Goal: Information Seeking & Learning: Learn about a topic

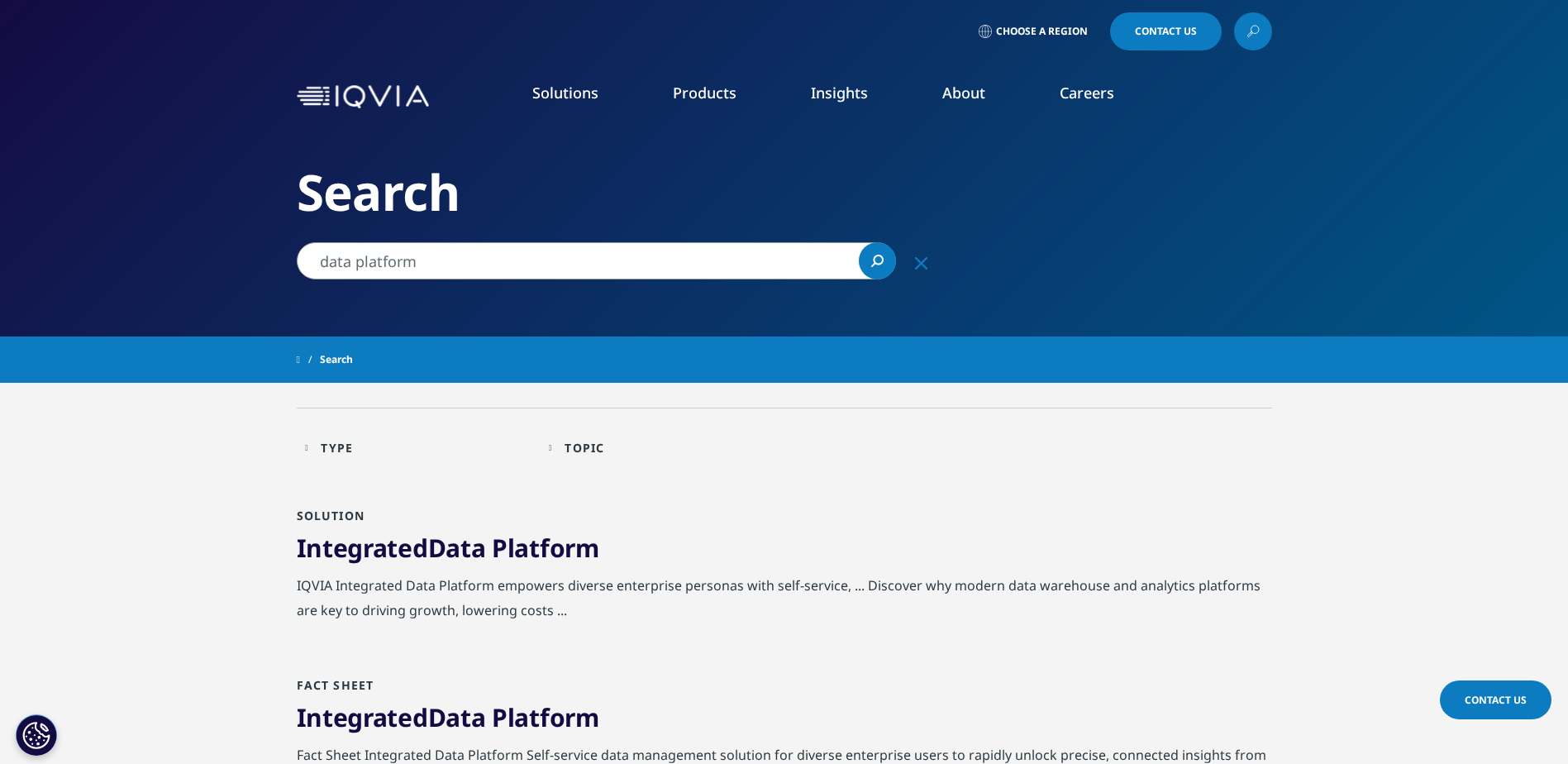
click at [318, 261] on input "data platform" at bounding box center [596, 261] width 599 height 37
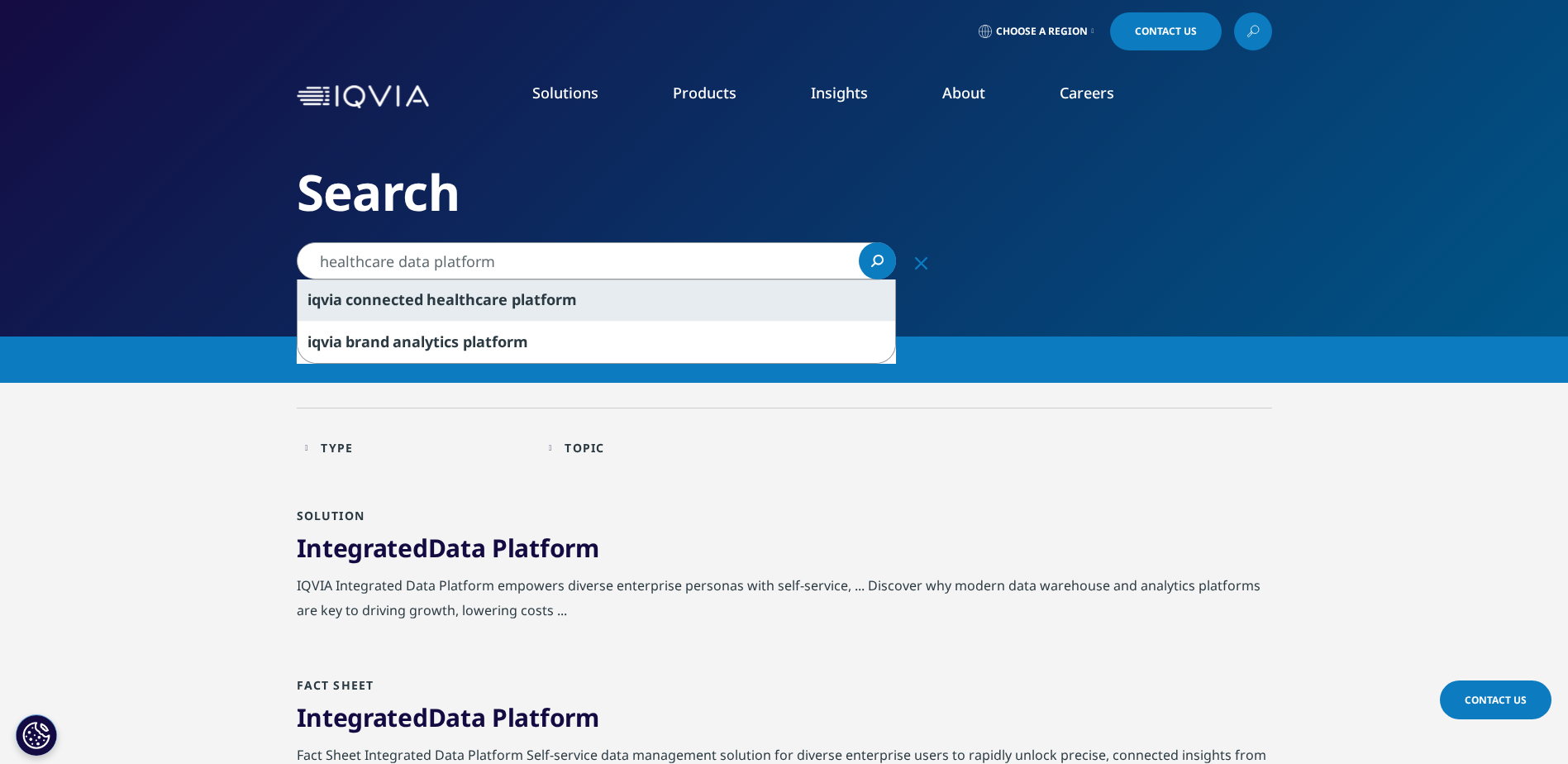
type input "healthcare data platform"
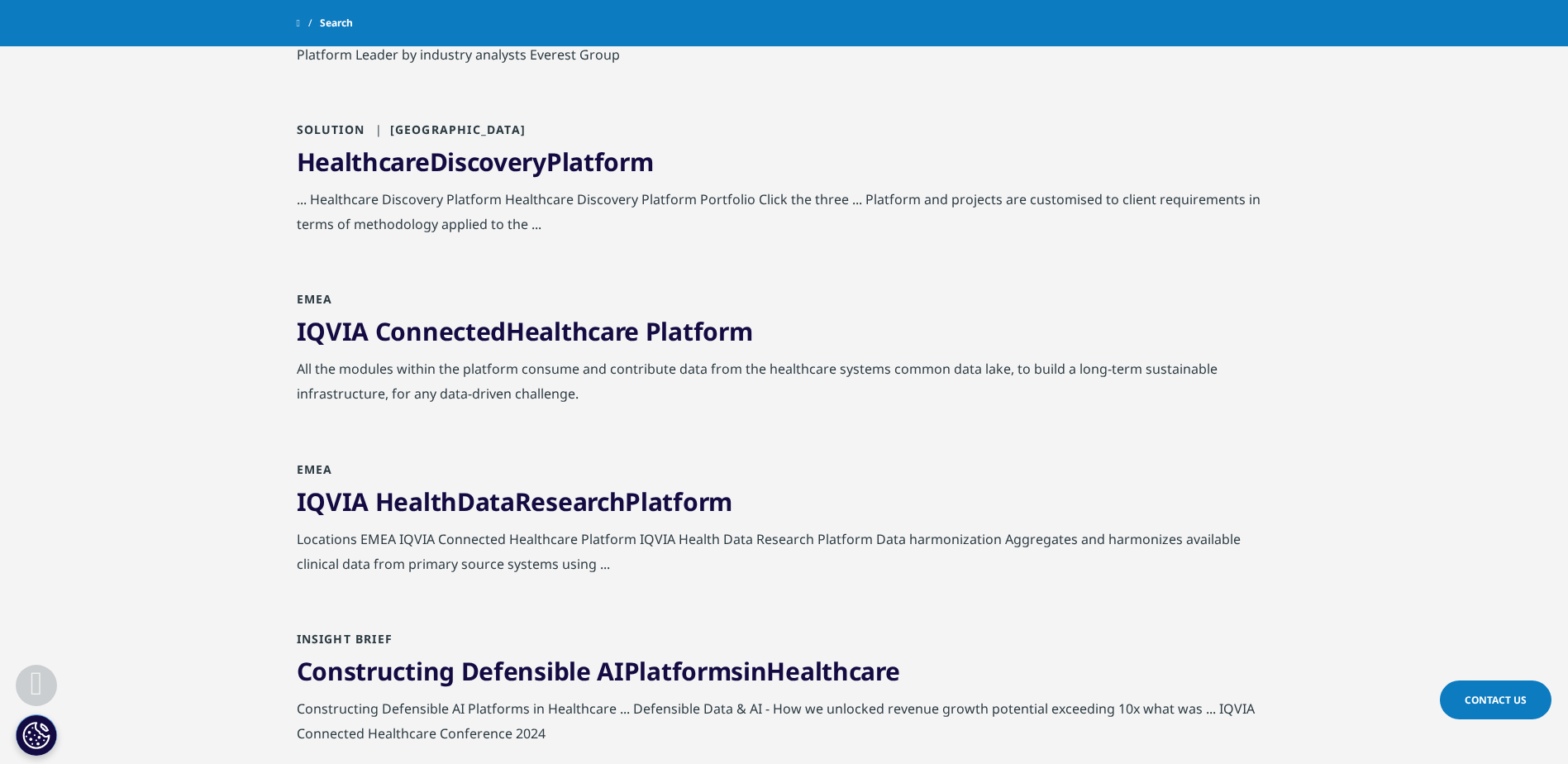
scroll to position [579, 0]
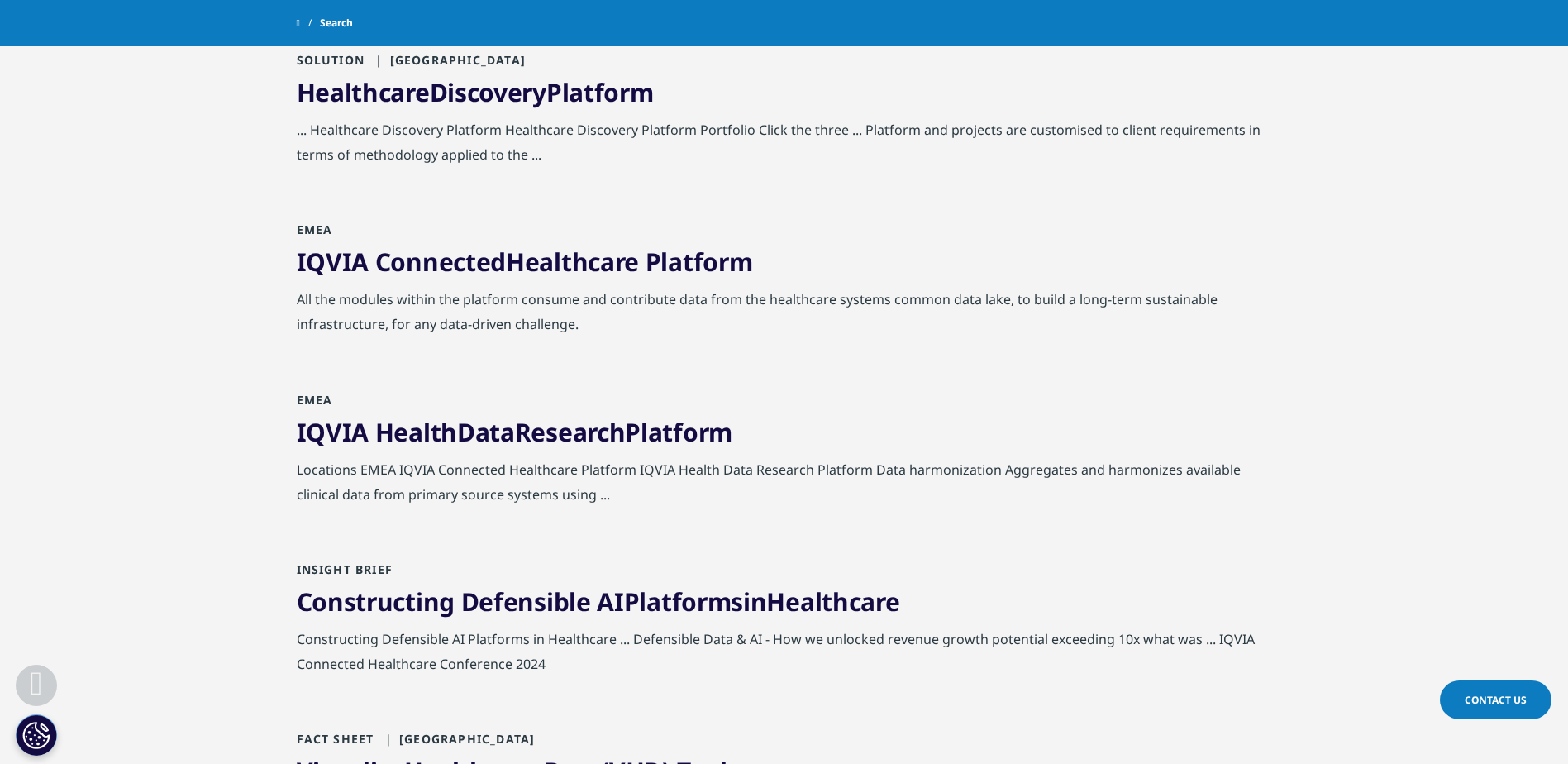
click at [432, 261] on link "IQVIA Connected Healthcare Platform" at bounding box center [524, 261] width 456 height 34
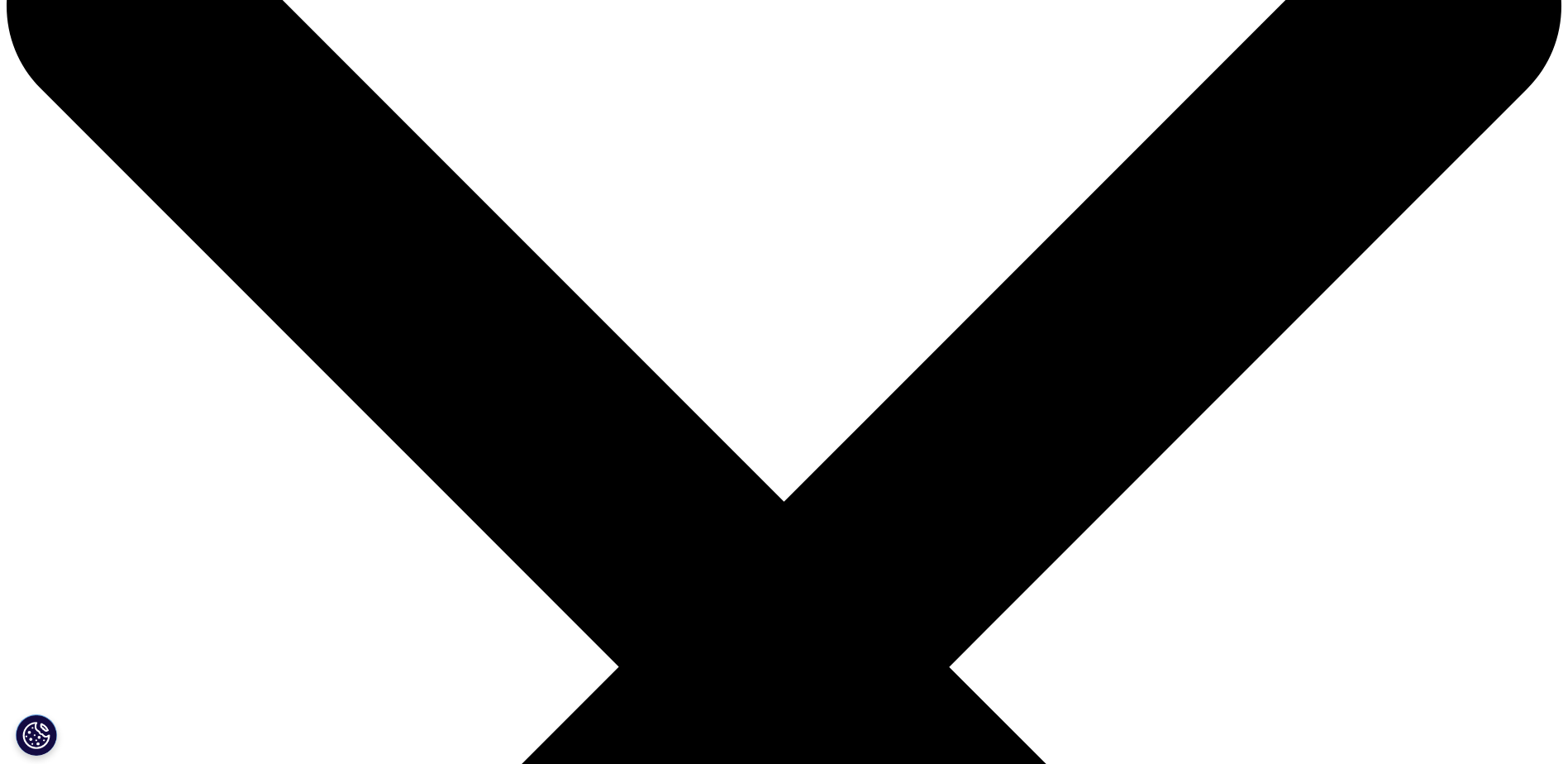
scroll to position [331, 0]
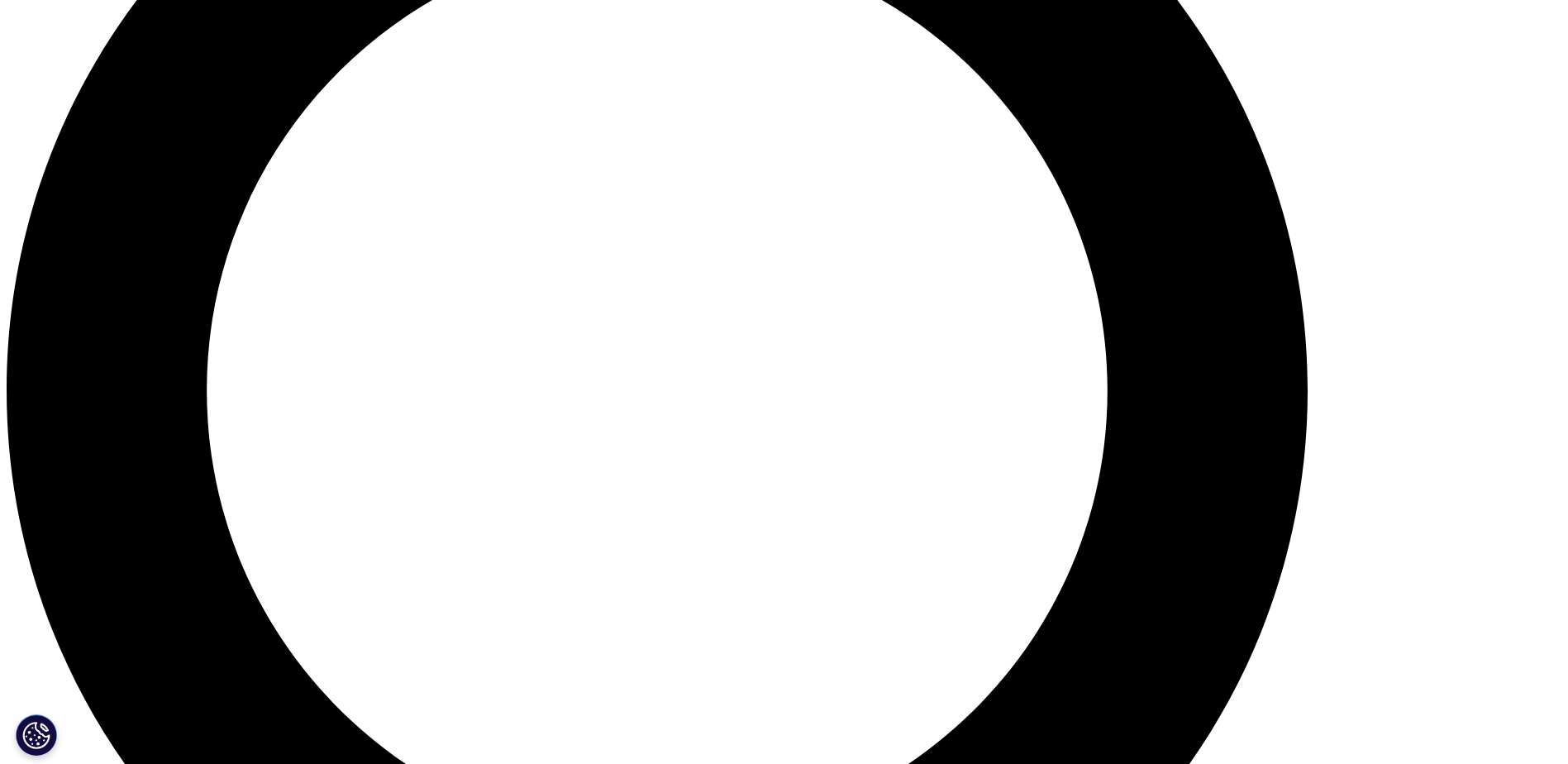
scroll to position [1660, 0]
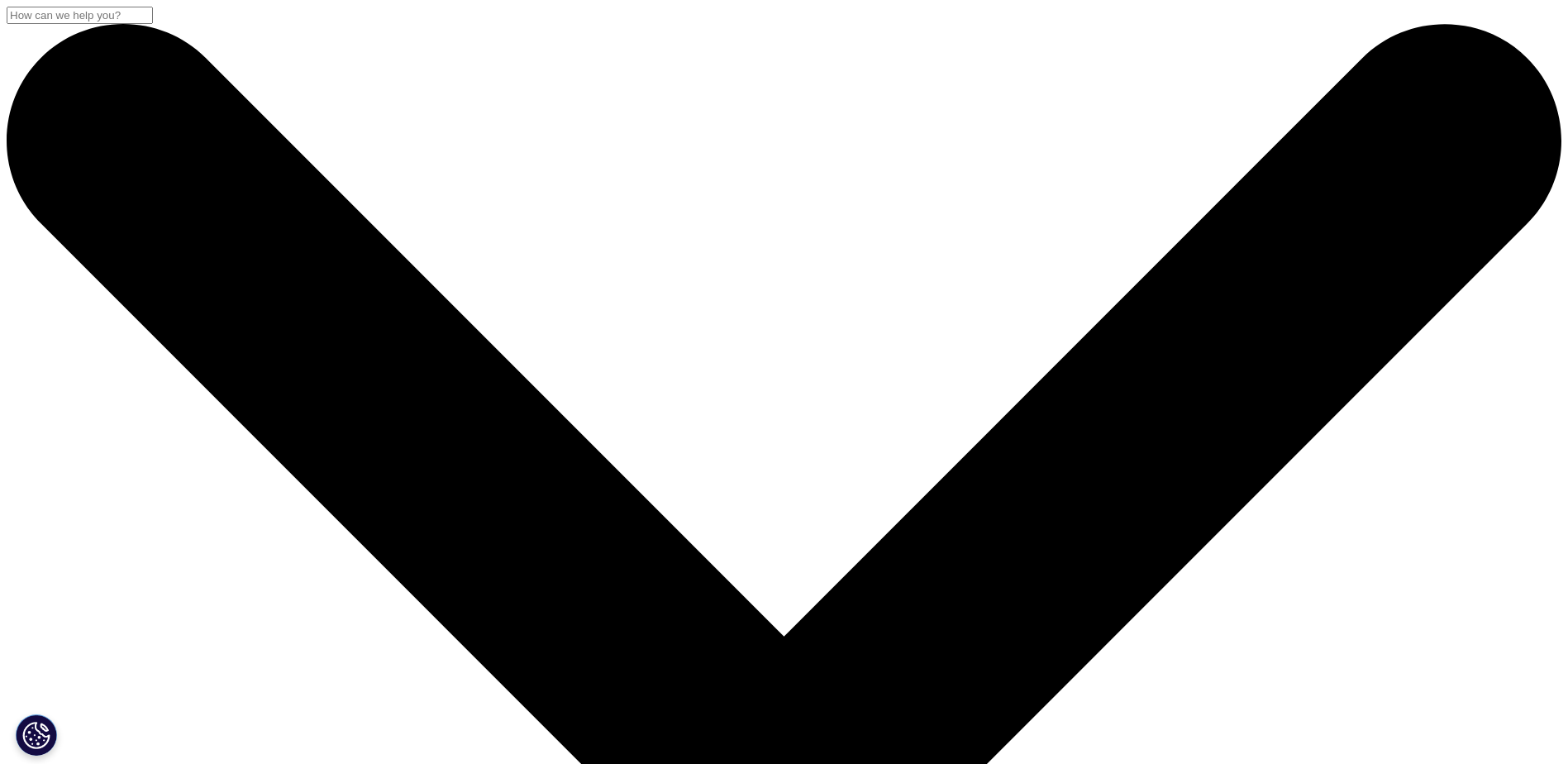
click at [153, 24] on input "Search" at bounding box center [80, 15] width 146 height 18
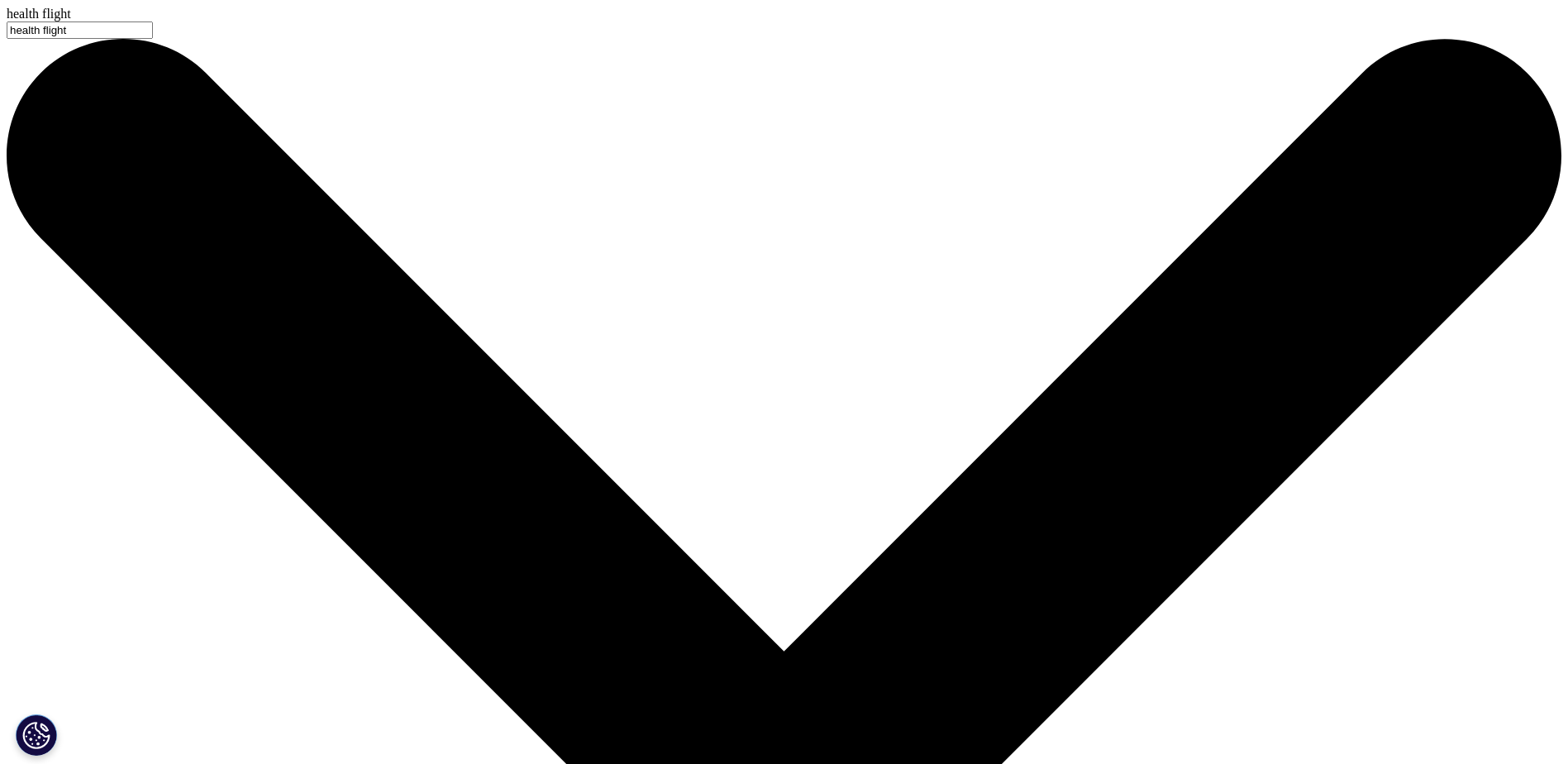
type input "health flight"
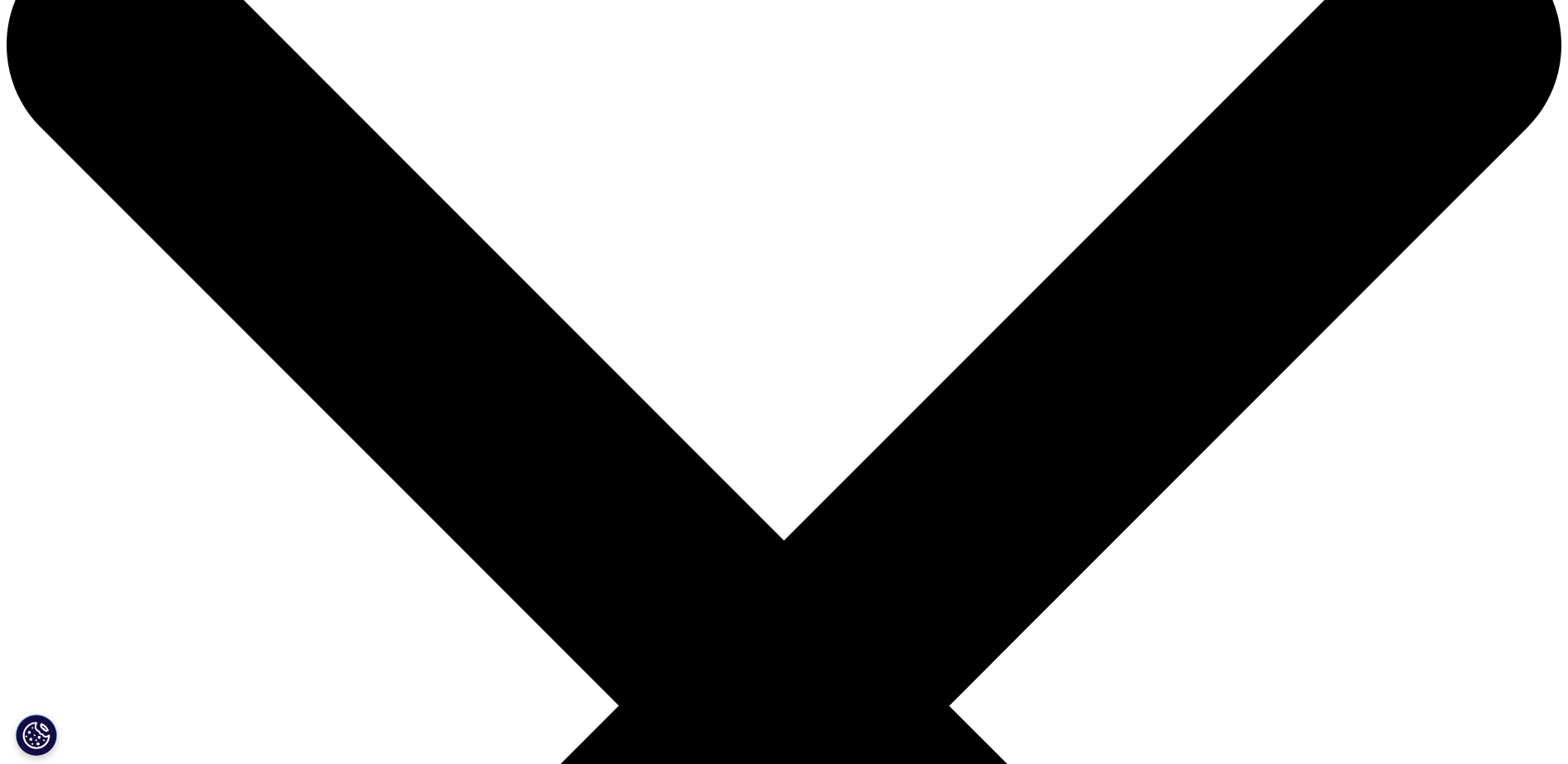
scroll to position [248, 0]
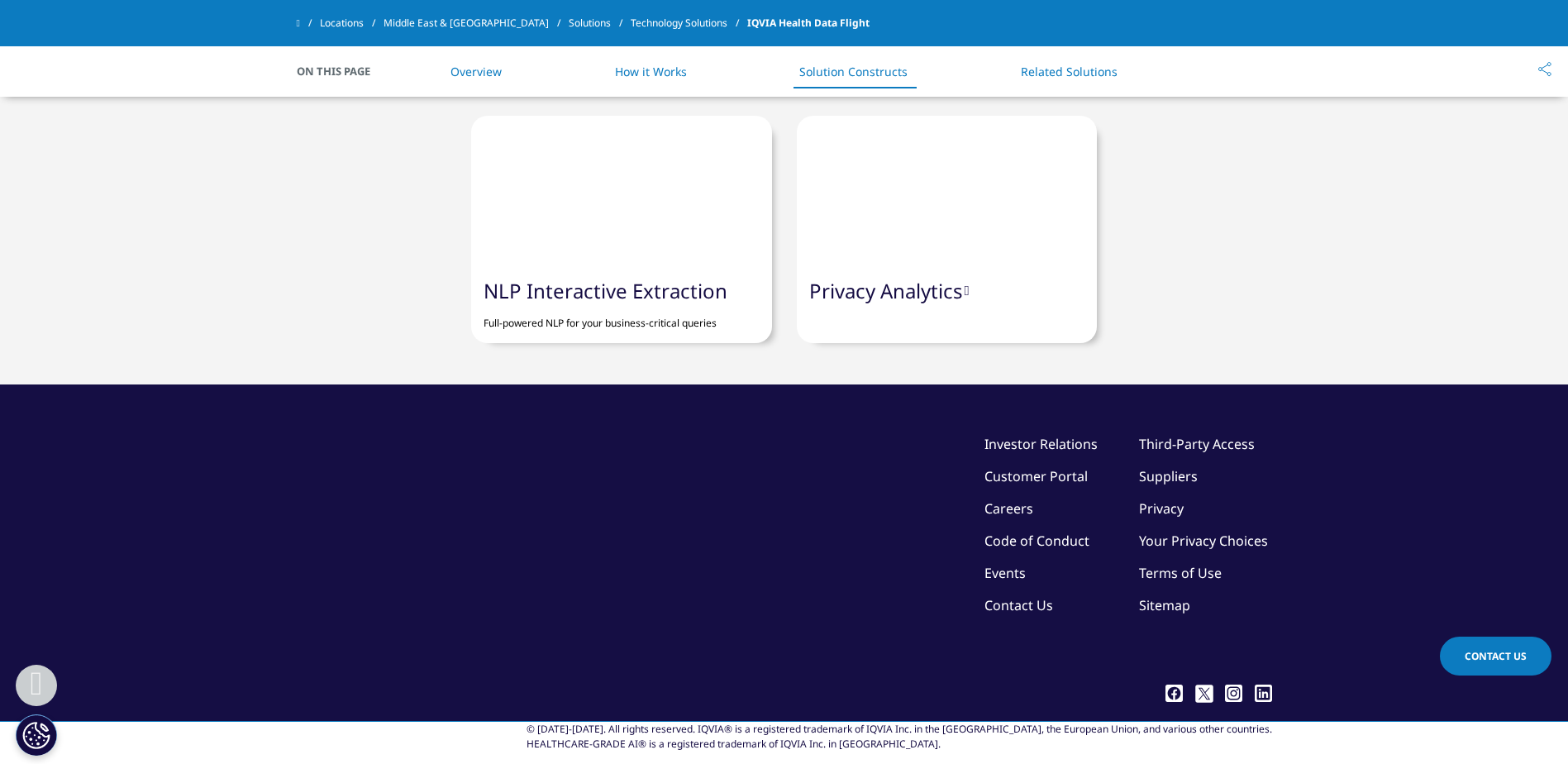
scroll to position [3020, 0]
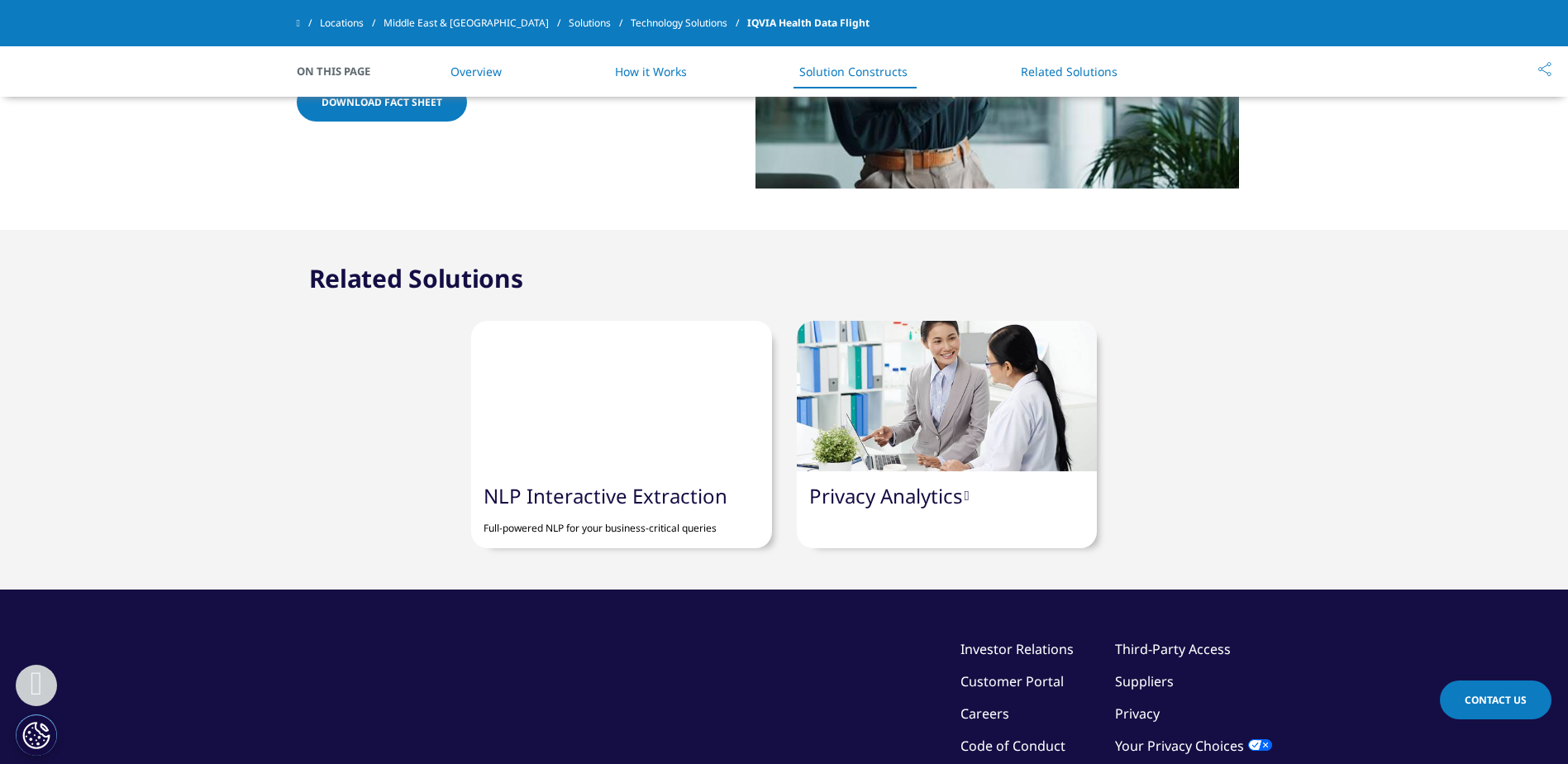
click at [378, 109] on span "Download Fact sheet" at bounding box center [382, 102] width 121 height 14
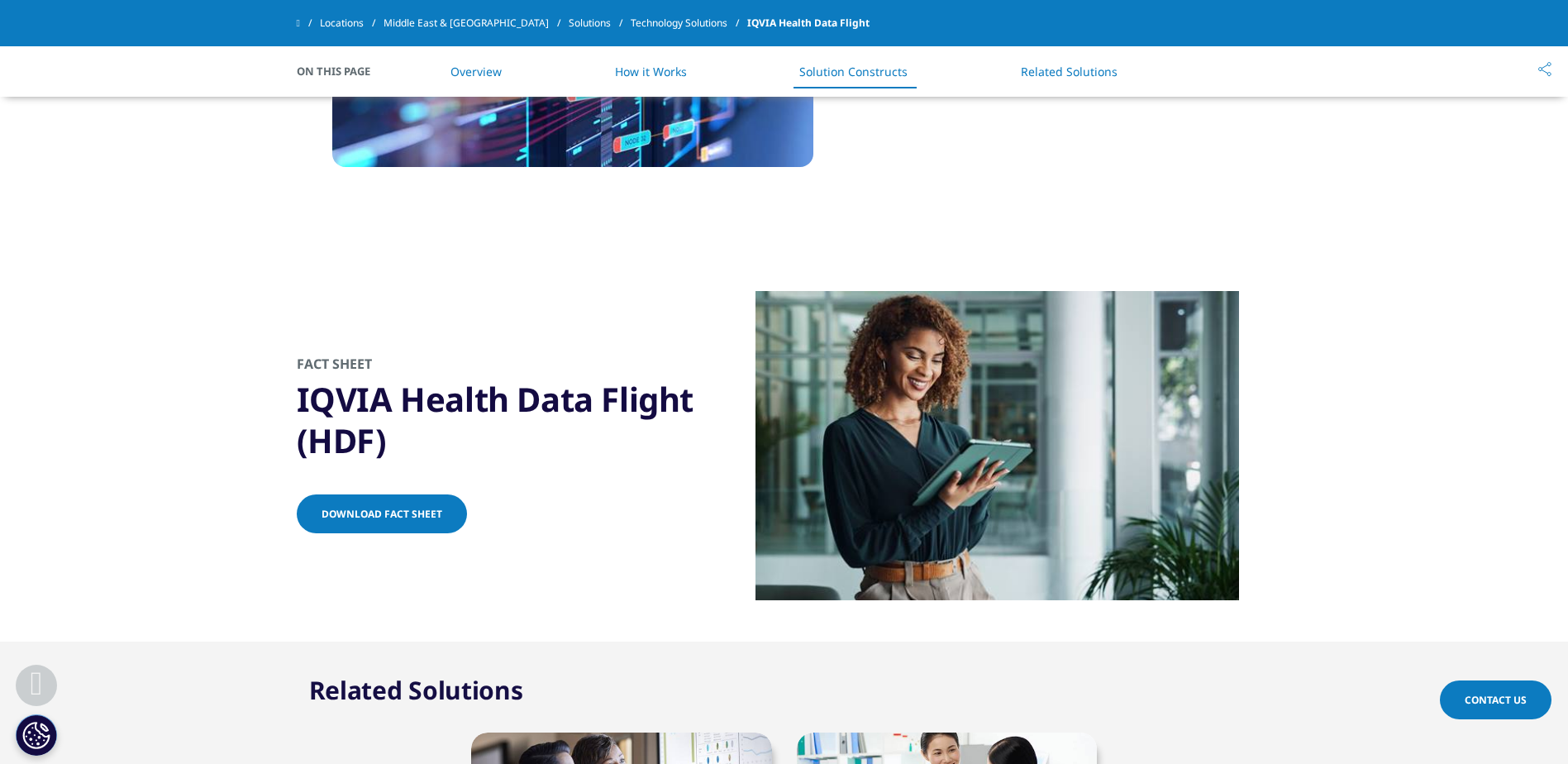
click at [401, 507] on span "Download Fact sheet" at bounding box center [382, 514] width 121 height 14
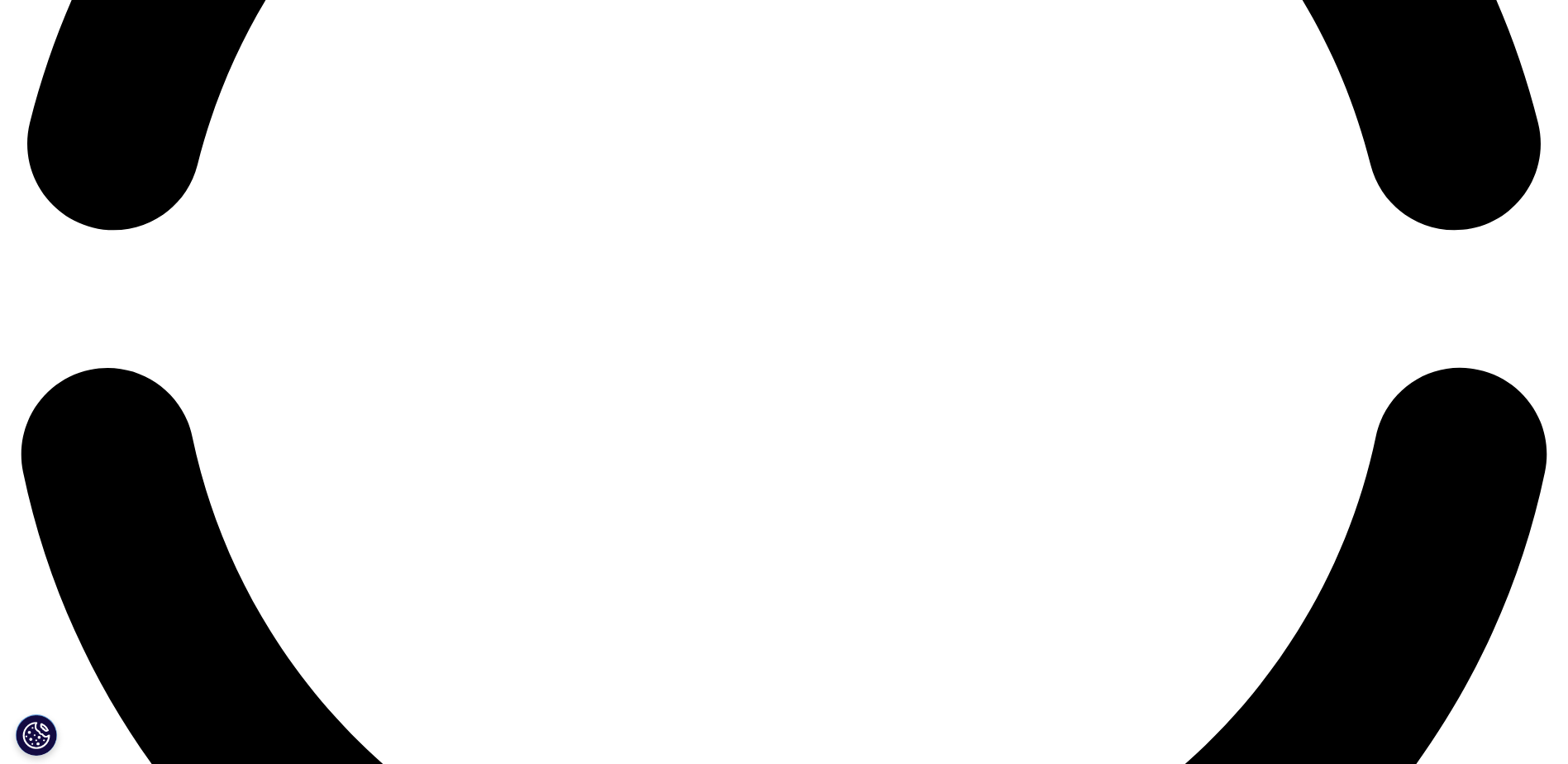
scroll to position [3681, 0]
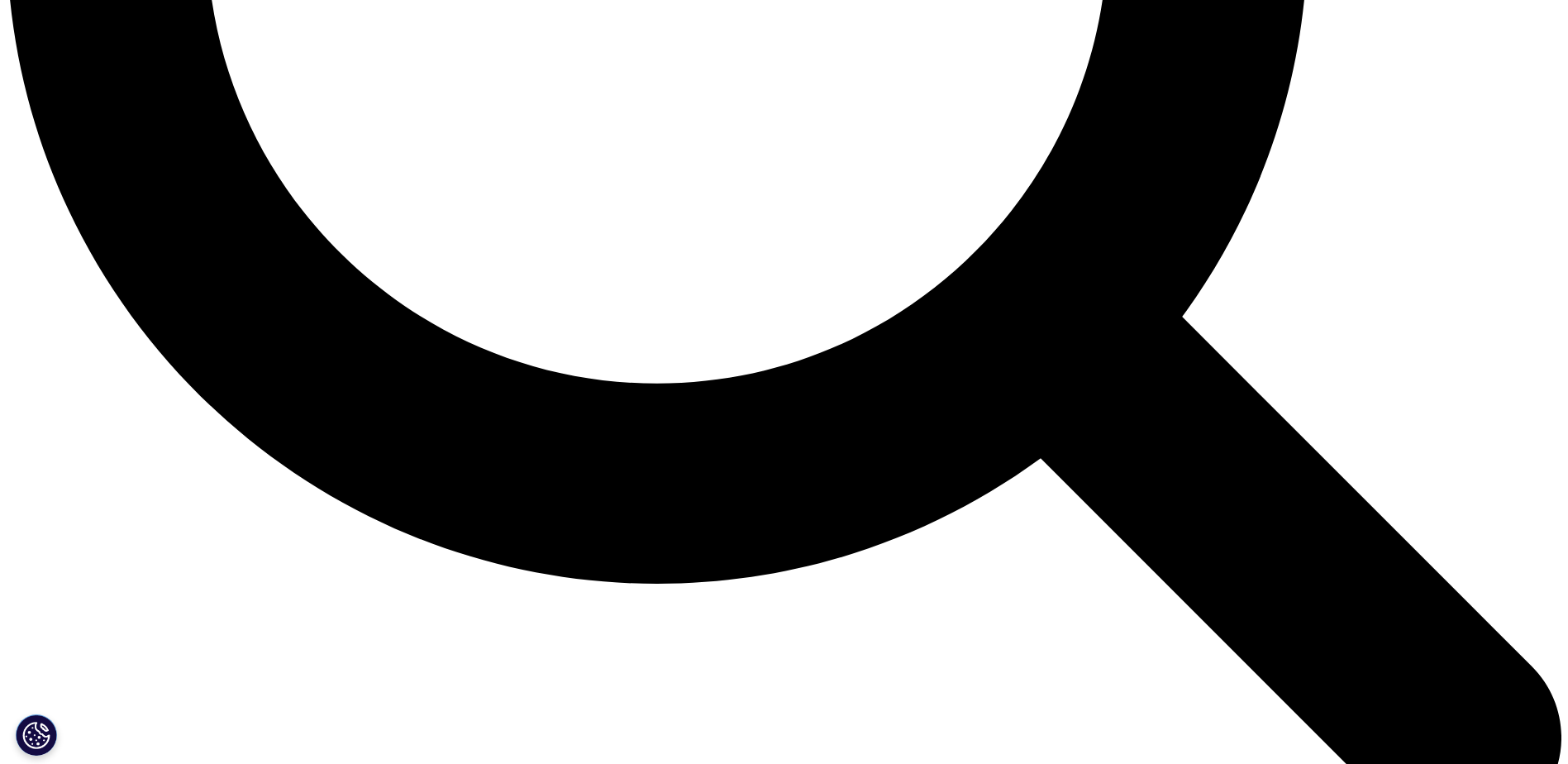
scroll to position [1863, 0]
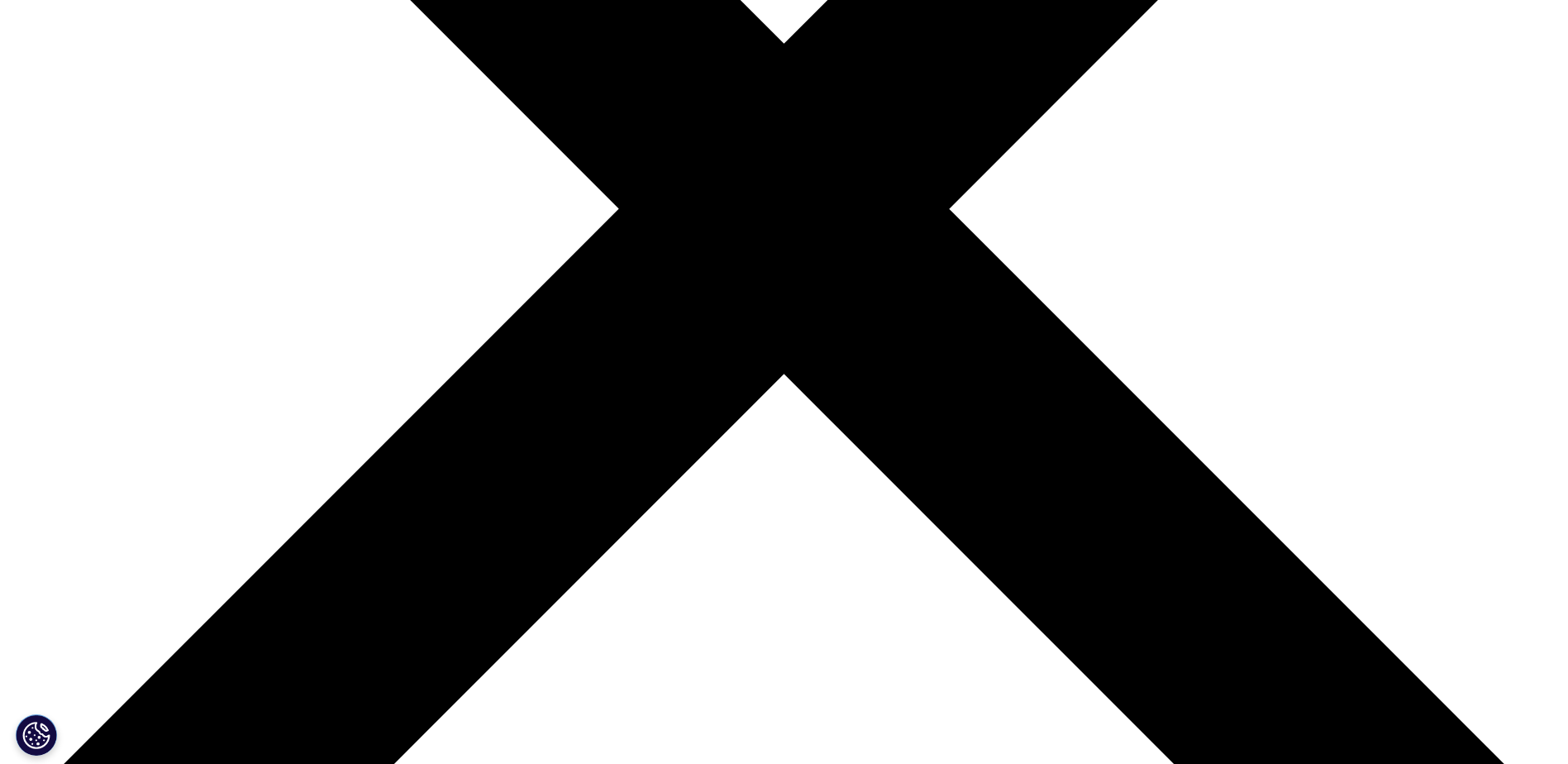
scroll to position [331, 0]
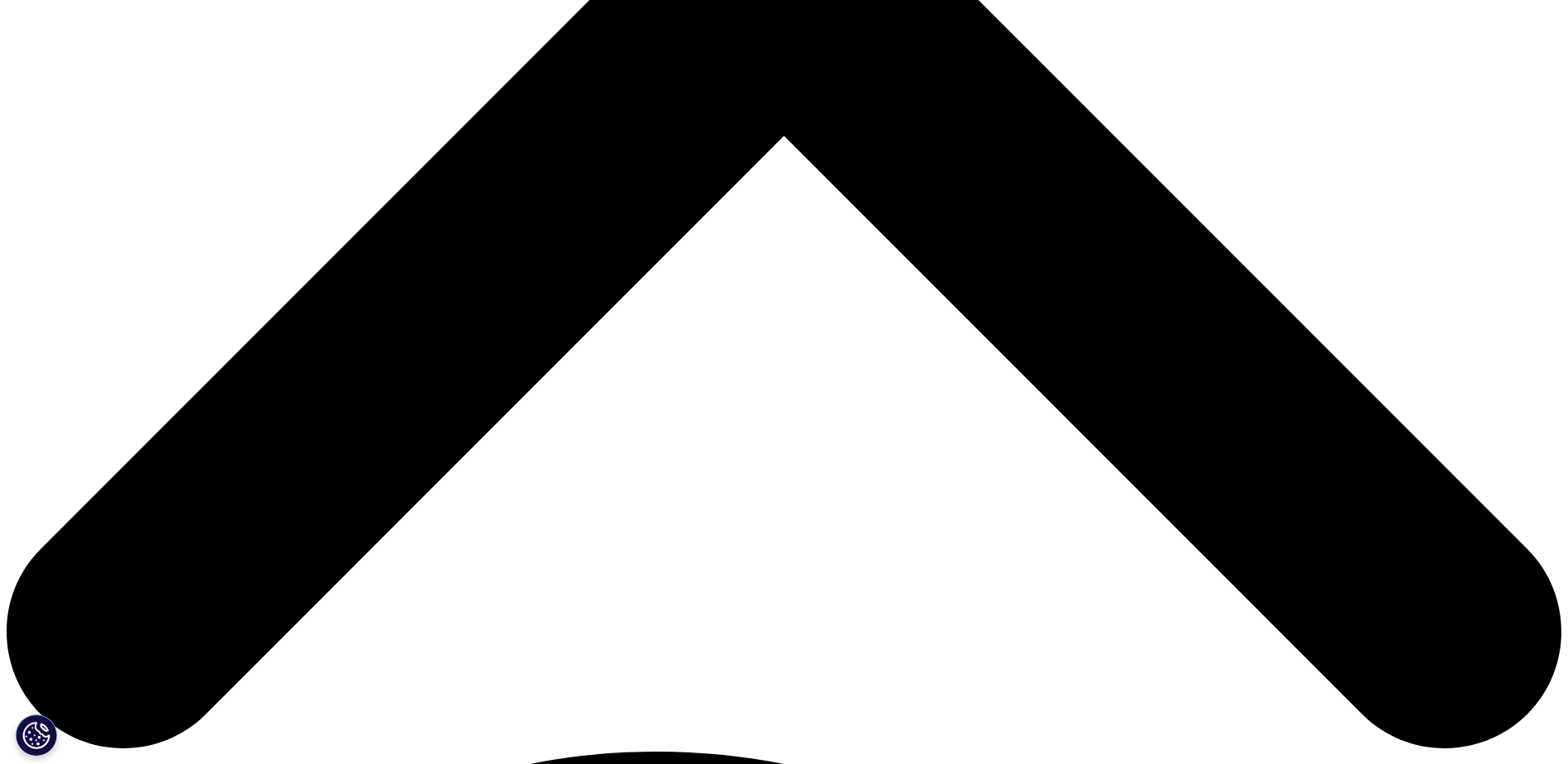
scroll to position [827, 0]
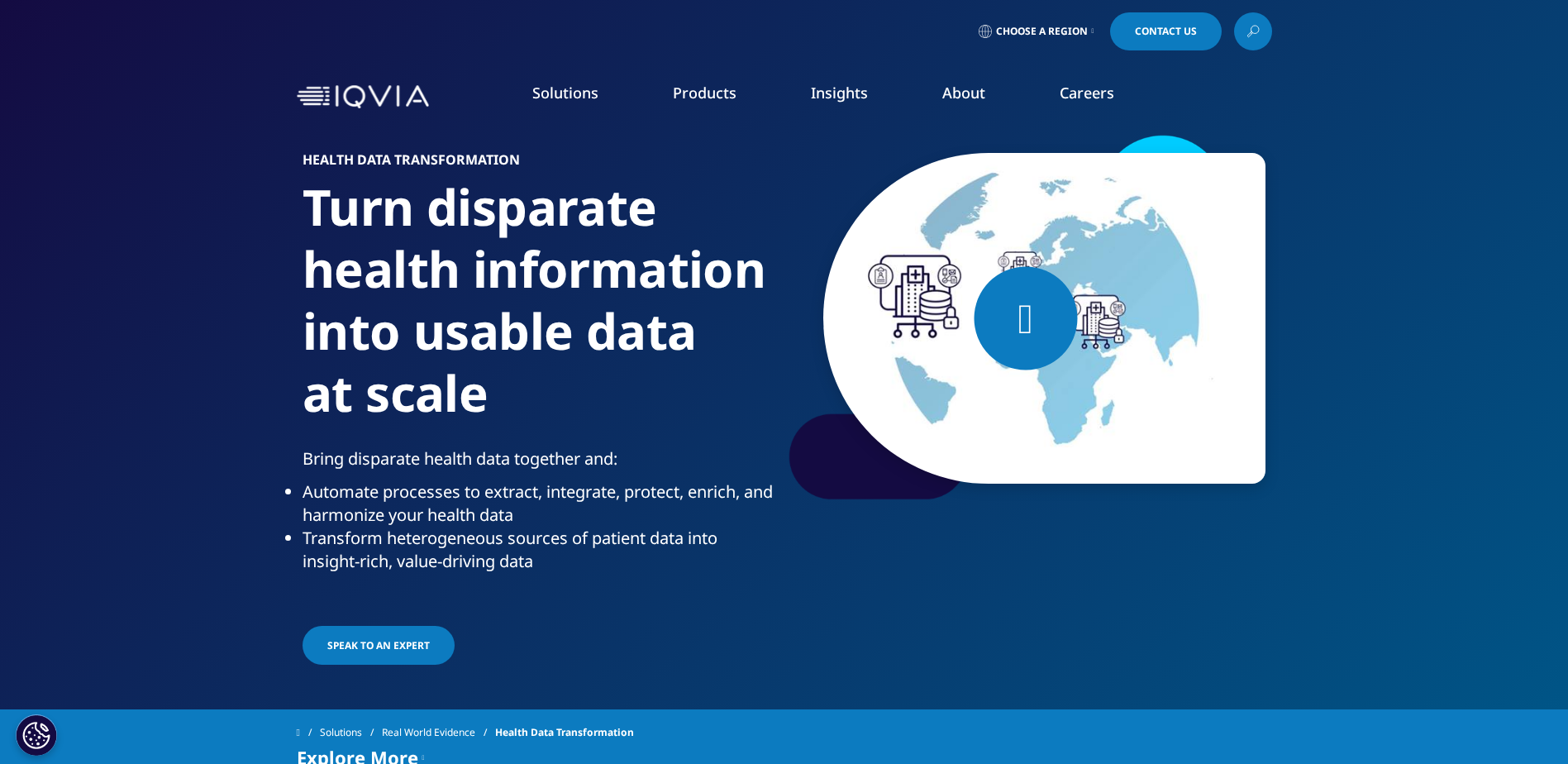
click at [392, 649] on span "SPEAK TO AN EXPERT" at bounding box center [379, 645] width 103 height 14
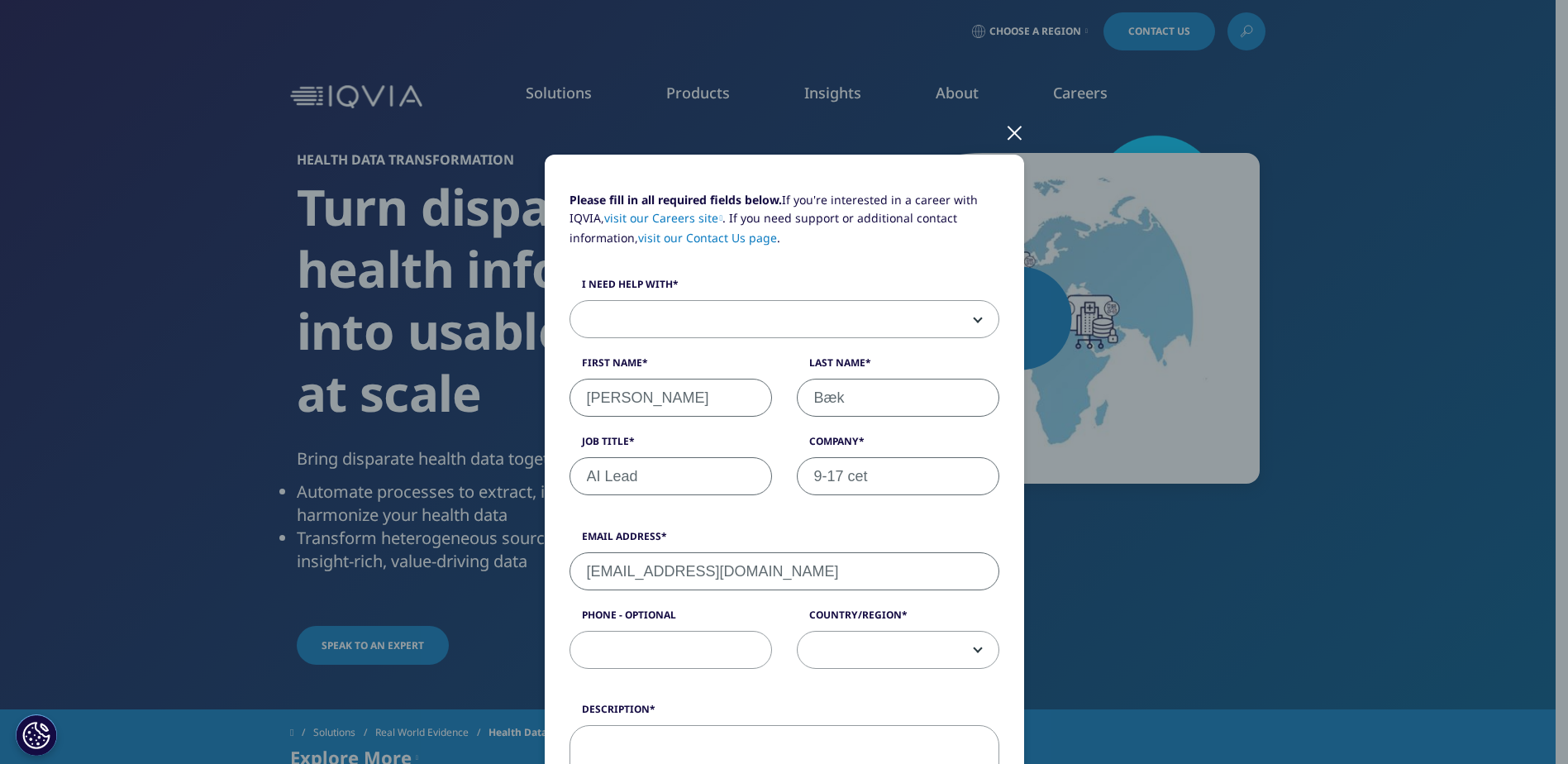
click at [1005, 135] on div at bounding box center [1014, 132] width 19 height 45
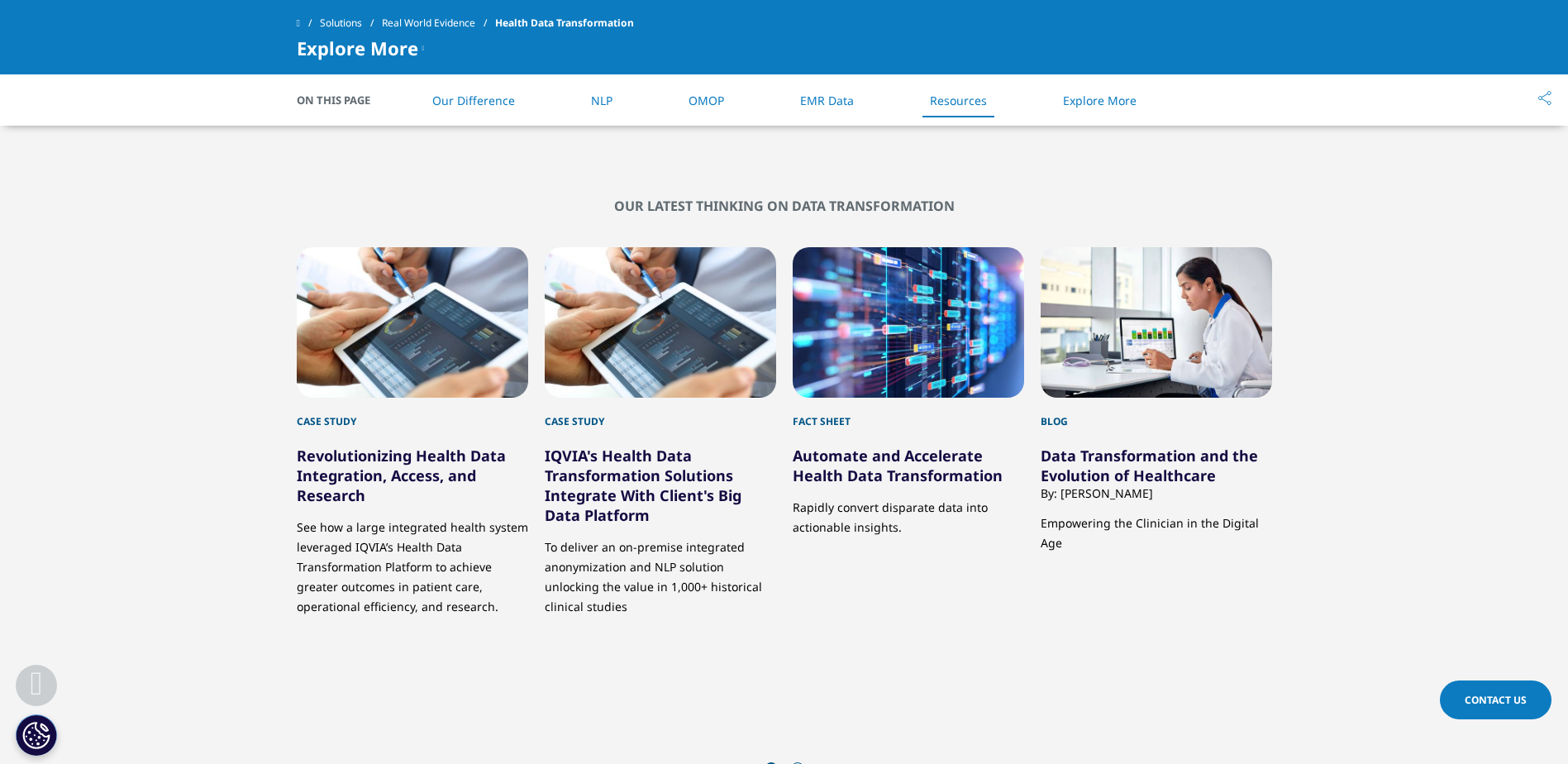
scroll to position [5871, 0]
